Goal: Find specific page/section: Find specific page/section

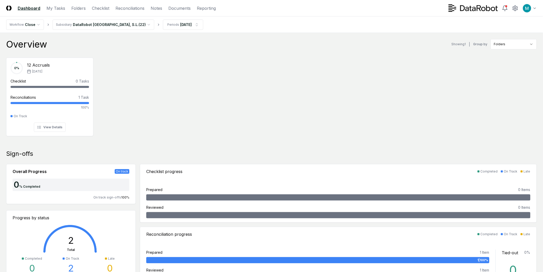
click at [463, 144] on div "Overview Showing 1 | Group by Folders 0 % 12 Accruals [DATE] Checklist 0 Tasks …" at bounding box center [271, 274] width 531 height 470
drag, startPoint x: 220, startPoint y: 97, endPoint x: 192, endPoint y: 67, distance: 41.2
click at [220, 97] on div "0 % 12 Accruals [DATE] Checklist 0 Tasks - Reconciliations 1 Task 100% On Track…" at bounding box center [271, 96] width 543 height 86
click at [128, 9] on link "Reconciliations" at bounding box center [130, 8] width 29 height 6
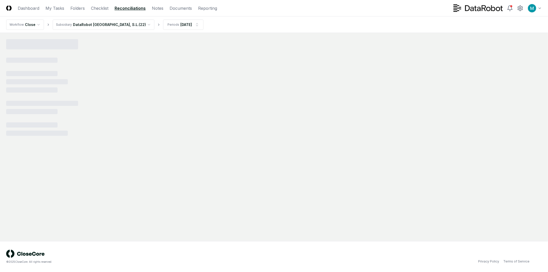
click at [89, 27] on html "CloseCore Dashboard My Tasks Folders Checklist Reconciliations Notes Documents …" at bounding box center [274, 136] width 548 height 272
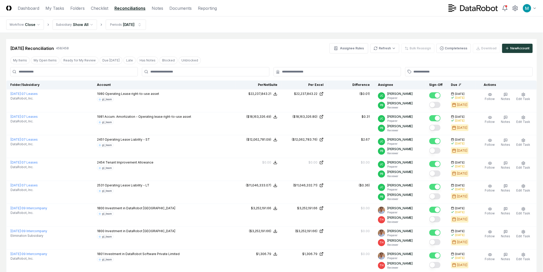
click at [275, 53] on div "[DATE] Reconciliation 458 / 458 Assignee Rules Refresh Bulk Reassign Completene…" at bounding box center [271, 48] width 523 height 10
click at [73, 10] on link "Folders" at bounding box center [77, 8] width 14 height 6
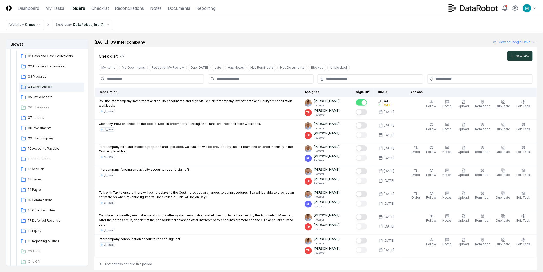
scroll to position [114, 0]
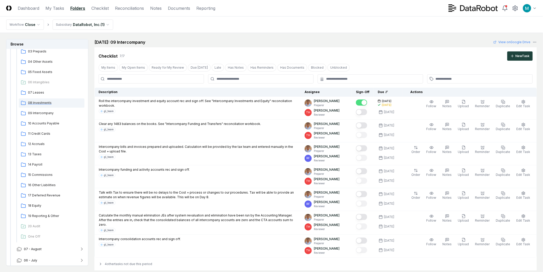
click at [47, 103] on span "08 Investments" at bounding box center [55, 102] width 54 height 5
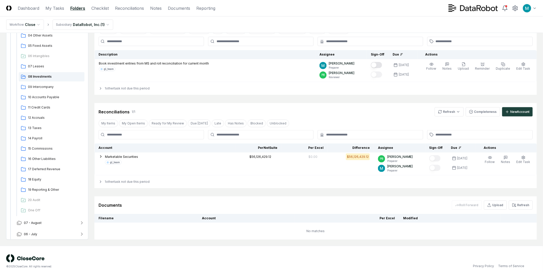
scroll to position [42, 0]
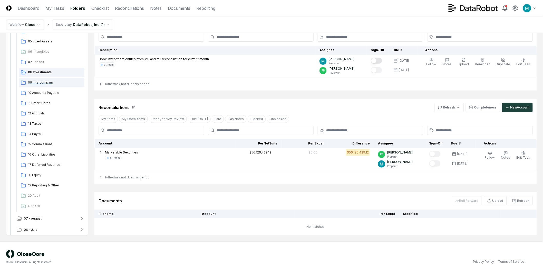
click at [66, 82] on span "09 Intercompany" at bounding box center [55, 82] width 54 height 5
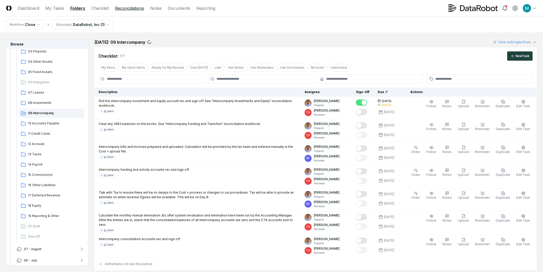
click at [121, 9] on link "Reconciliations" at bounding box center [129, 8] width 29 height 6
